Goal: Task Accomplishment & Management: Manage account settings

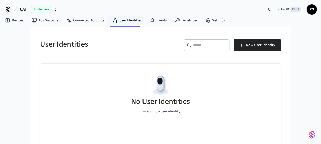
scroll to position [20, 0]
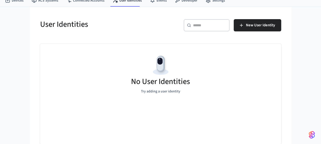
click at [196, 122] on div "No User Identities Try adding a user identity" at bounding box center [160, 94] width 241 height 101
